Goal: Obtain resource: Download file/media

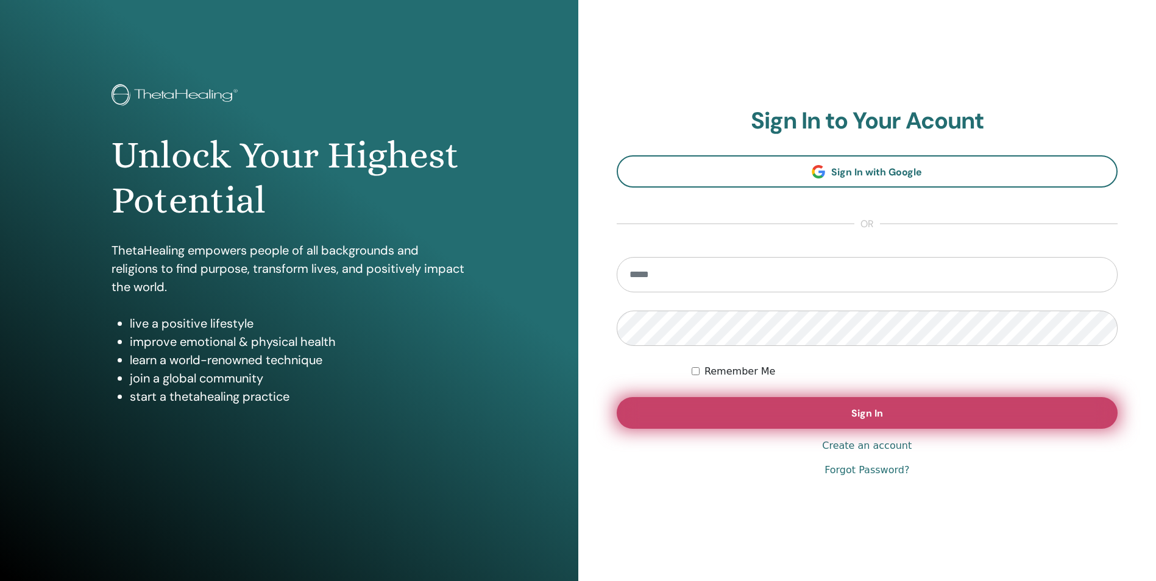
type input "**********"
click at [774, 405] on button "Sign In" at bounding box center [868, 413] width 502 height 32
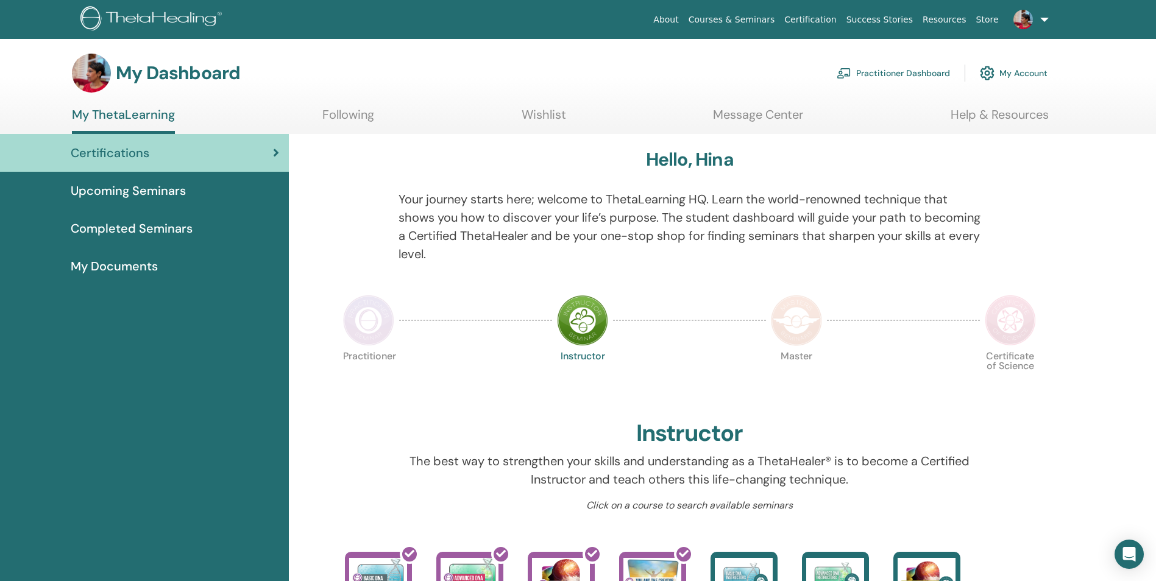
click at [126, 266] on span "My Documents" at bounding box center [114, 266] width 87 height 18
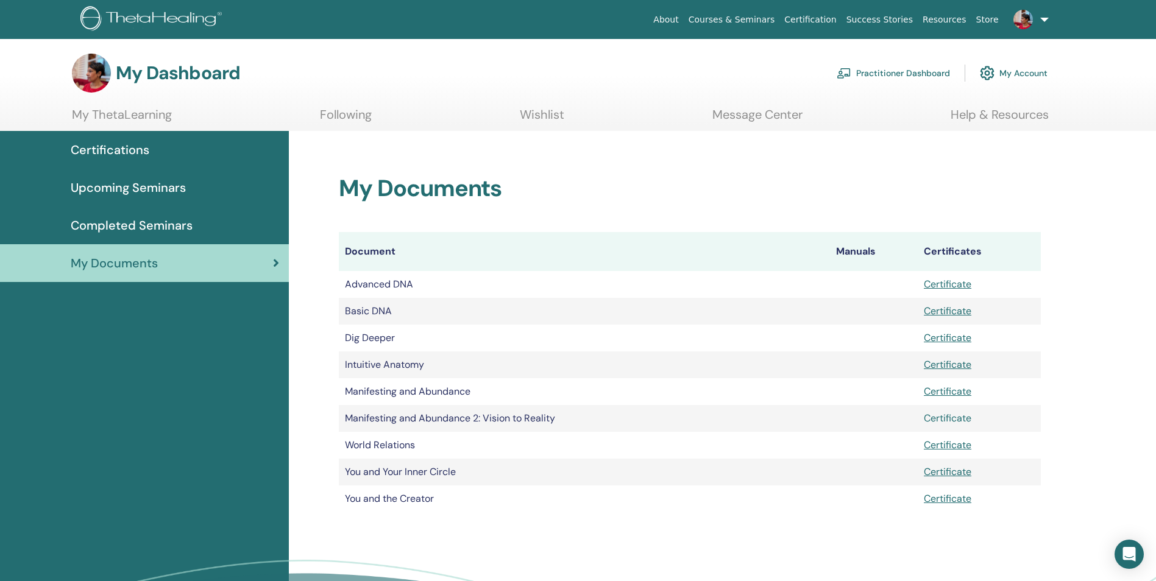
click at [946, 418] on link "Certificate" at bounding box center [948, 418] width 48 height 13
click at [1040, 19] on link at bounding box center [1029, 19] width 50 height 39
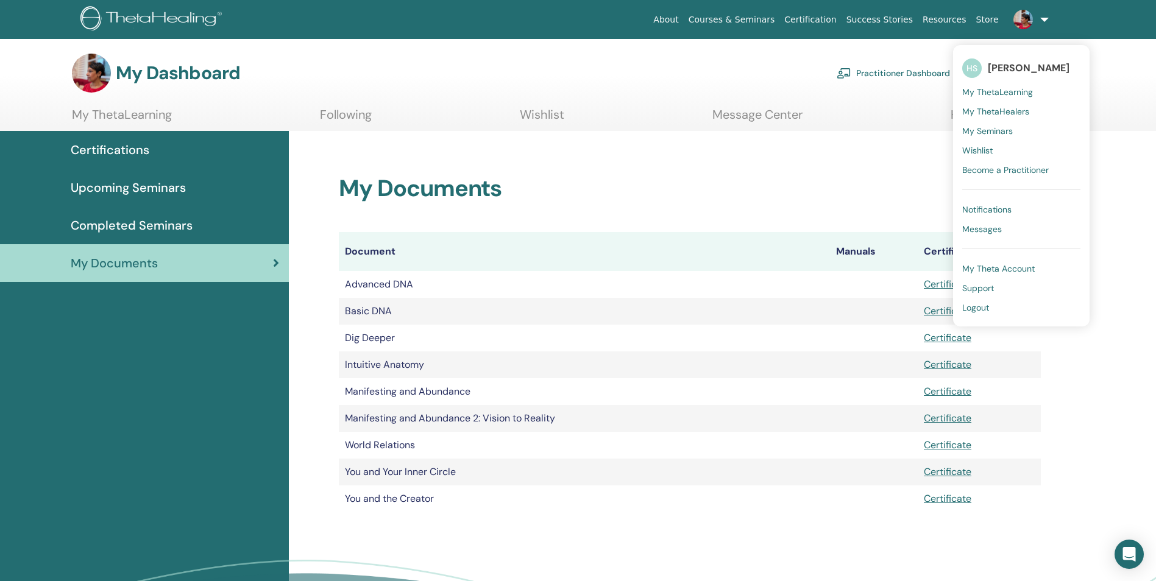
click at [976, 226] on span "Messages" at bounding box center [982, 229] width 40 height 11
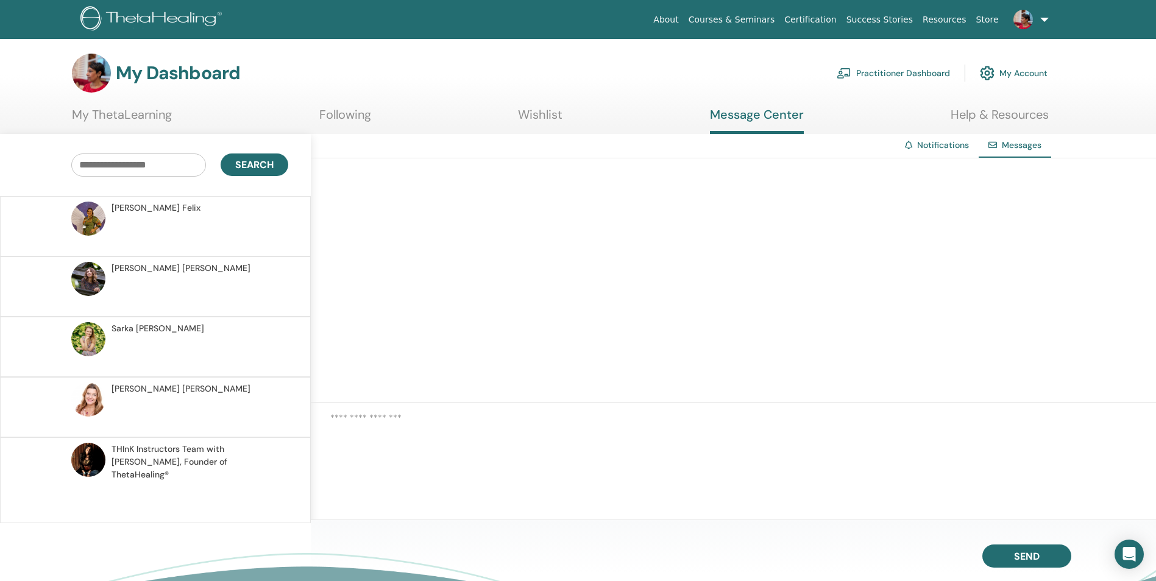
click at [1044, 21] on link at bounding box center [1029, 19] width 50 height 39
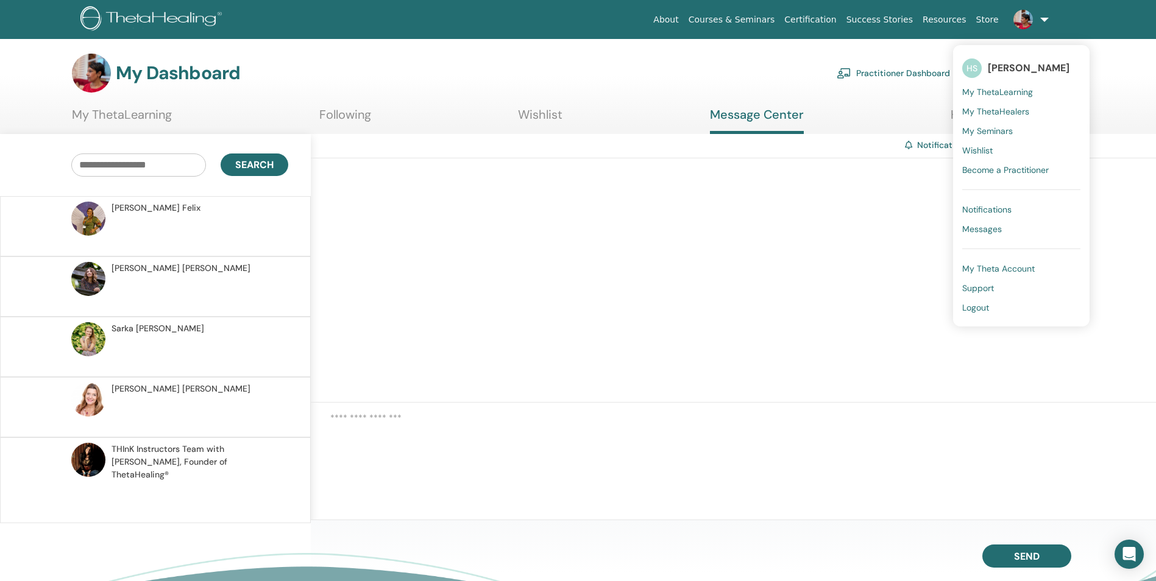
click at [978, 308] on span "Logout" at bounding box center [975, 307] width 27 height 11
